Goal: Find specific page/section: Find specific page/section

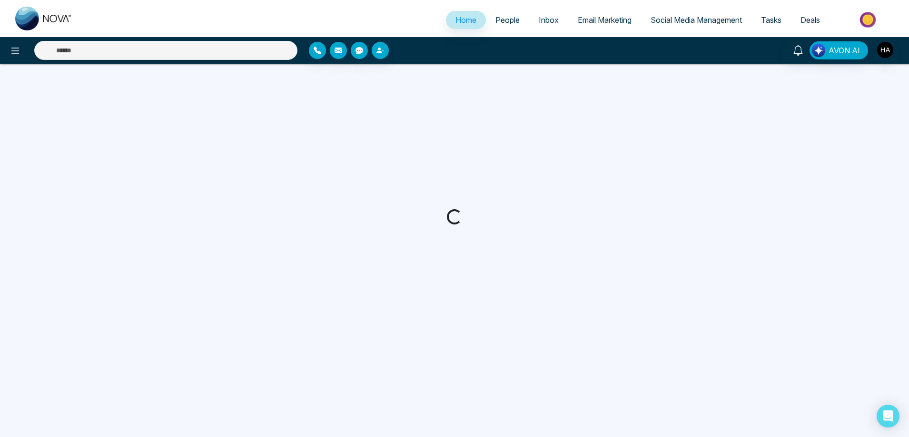
select select "*"
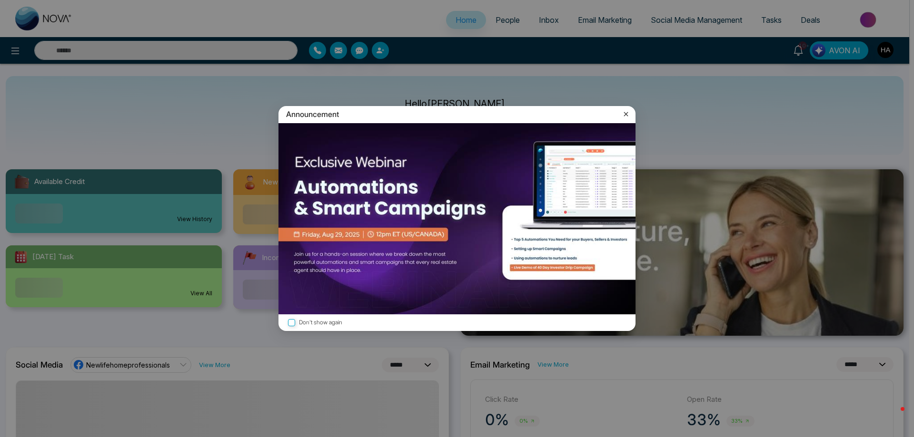
click at [623, 116] on icon at bounding box center [626, 114] width 10 height 10
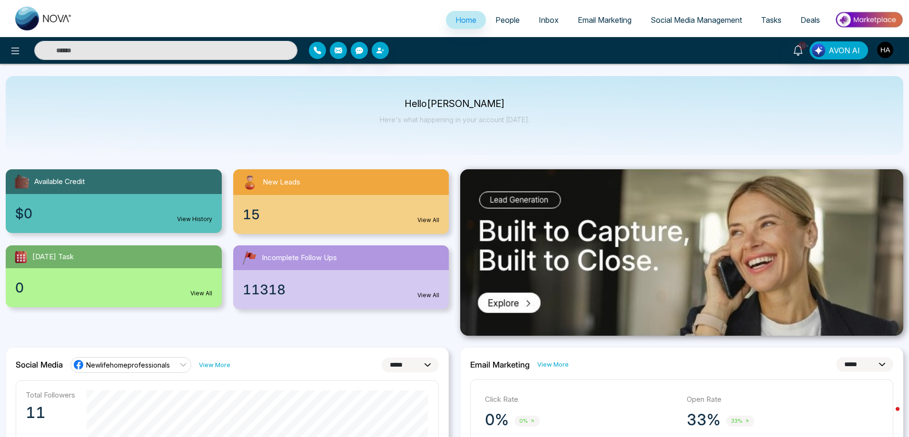
click at [317, 203] on div "15 View All" at bounding box center [341, 214] width 216 height 39
